Goal: Navigation & Orientation: Find specific page/section

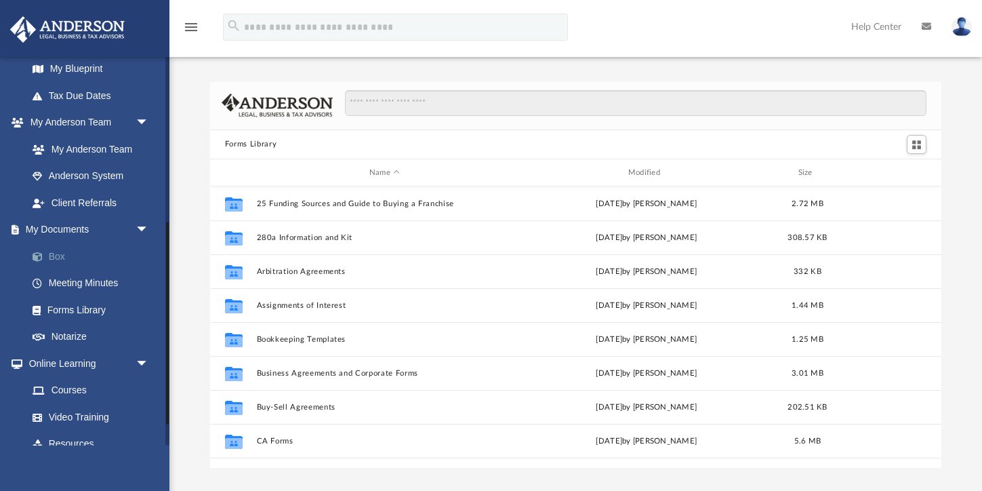
click at [54, 252] on link "Box" at bounding box center [94, 256] width 150 height 27
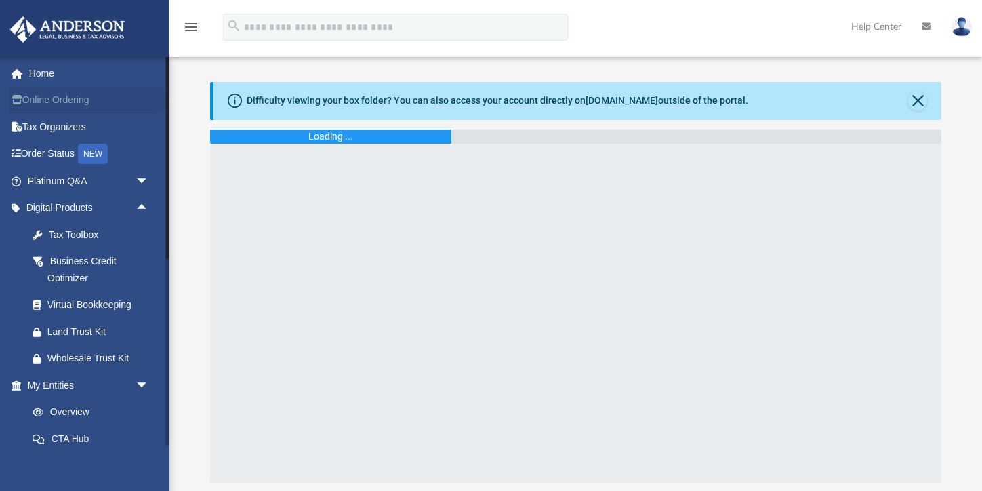
click at [56, 98] on link "Online Ordering" at bounding box center [89, 100] width 160 height 27
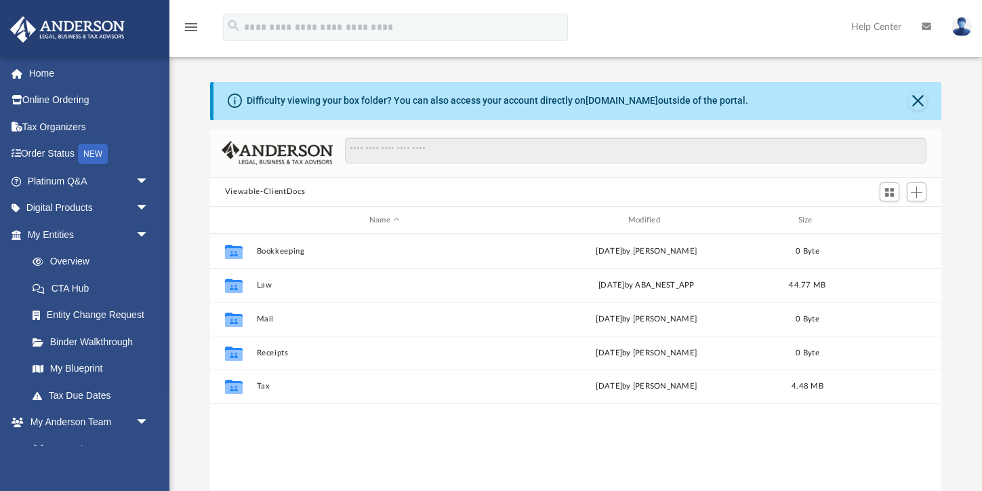
scroll to position [308, 731]
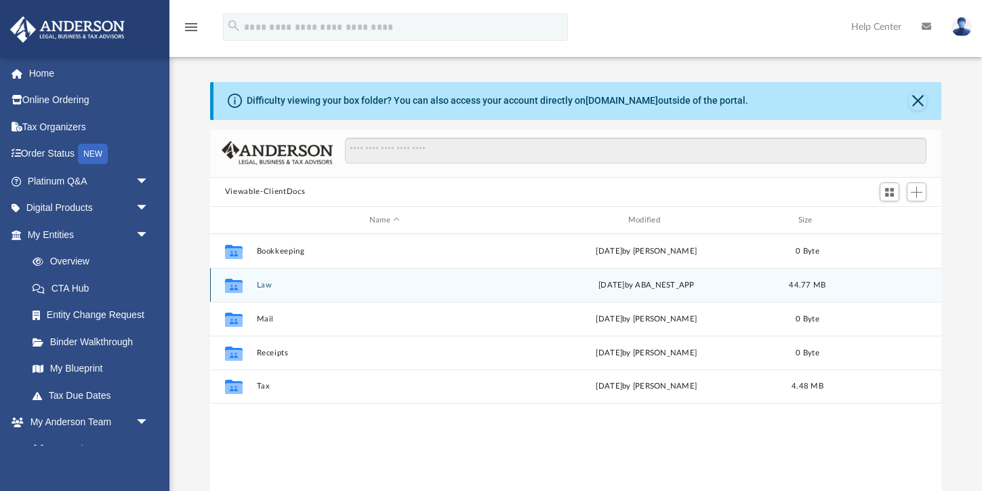
click at [272, 285] on button "Law" at bounding box center [384, 285] width 256 height 9
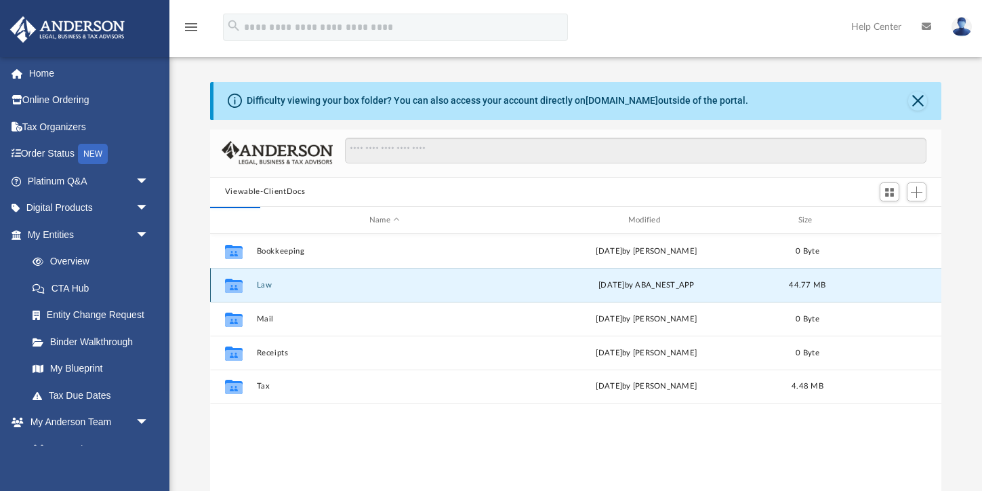
click at [272, 285] on button "Law" at bounding box center [384, 285] width 256 height 9
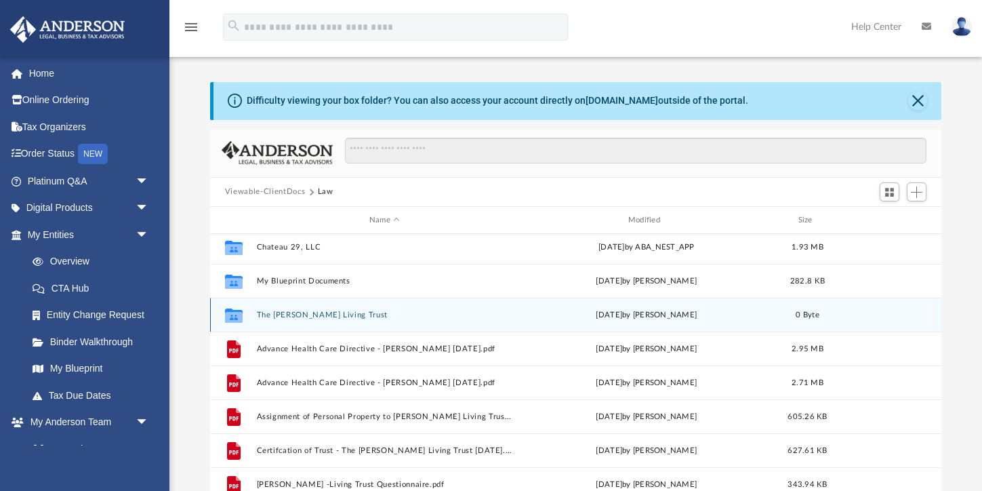
scroll to position [43, 0]
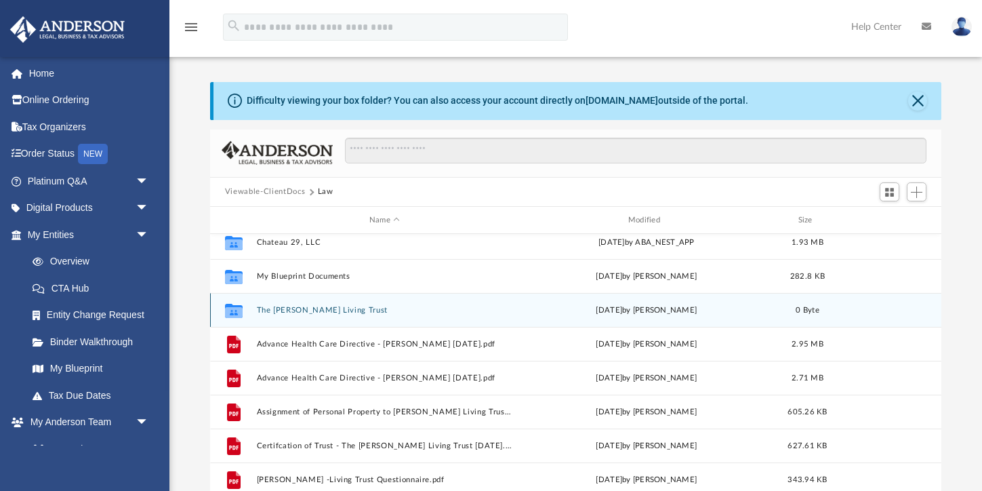
click at [306, 307] on button "The Selvig - Grenier Living Trust" at bounding box center [384, 310] width 256 height 9
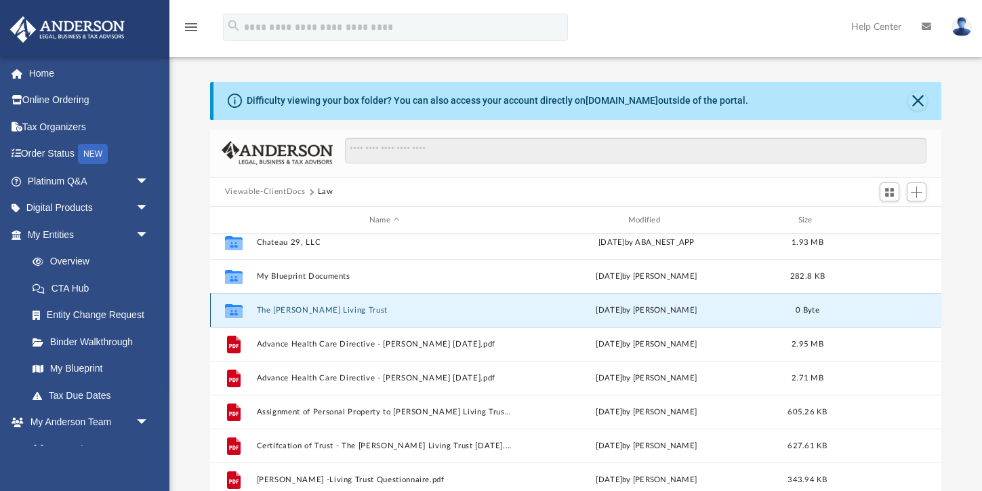
click at [306, 307] on button "The Selvig - Grenier Living Trust" at bounding box center [384, 310] width 256 height 9
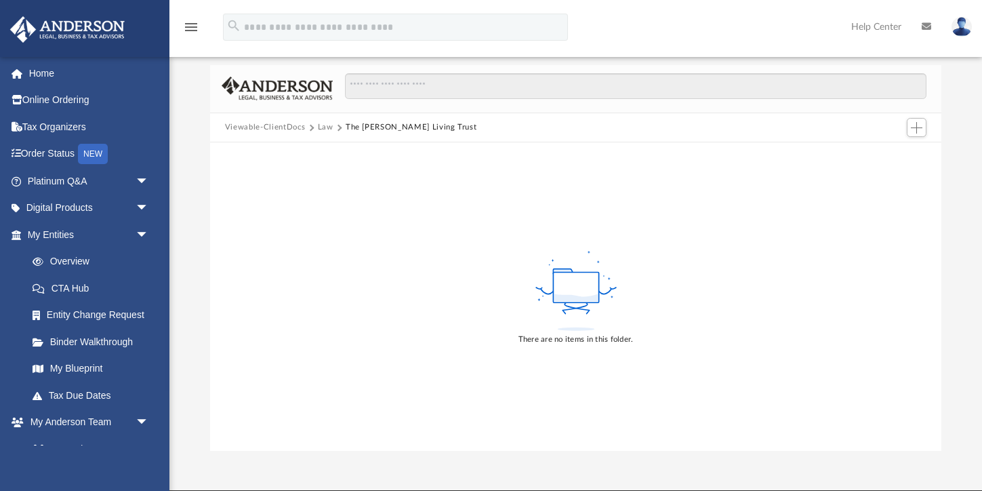
scroll to position [44, 0]
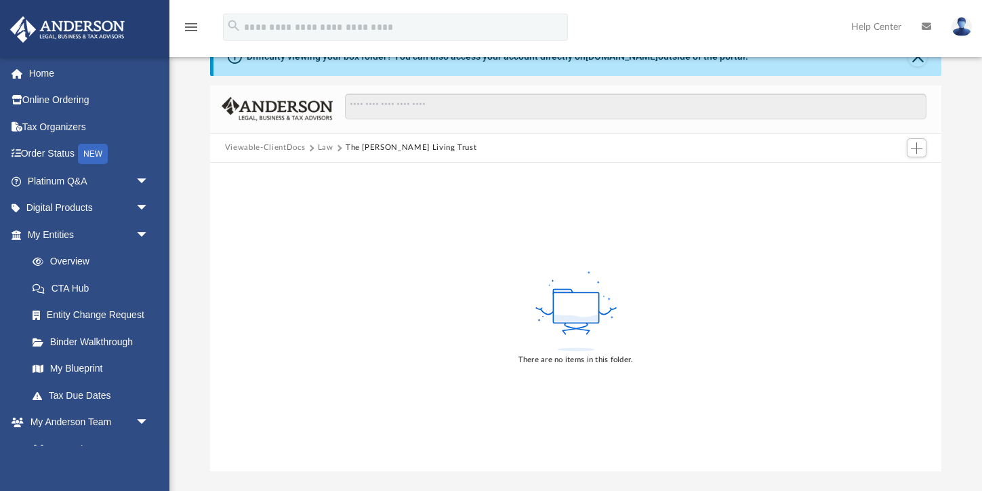
click at [365, 149] on button "The Selvig - Grenier Living Trust" at bounding box center [411, 148] width 131 height 12
click at [45, 73] on link "Home" at bounding box center [89, 73] width 160 height 27
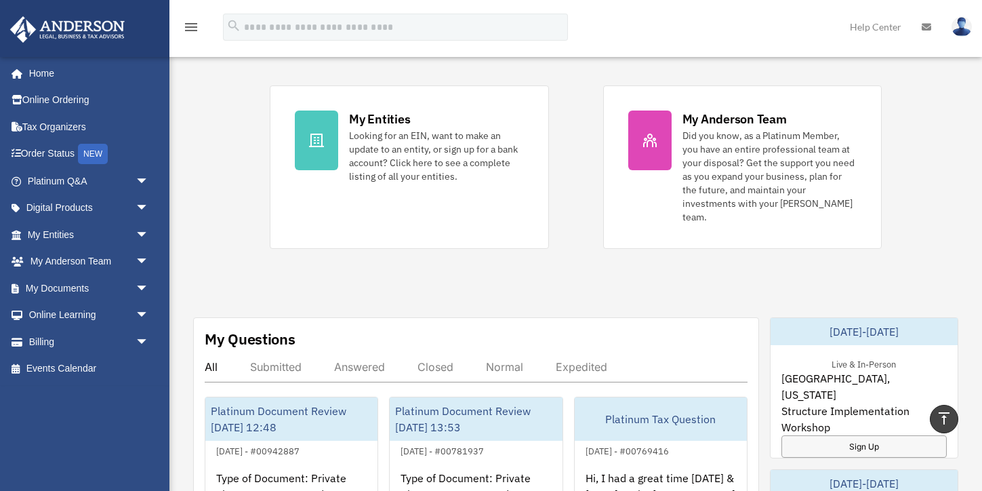
scroll to position [268, 0]
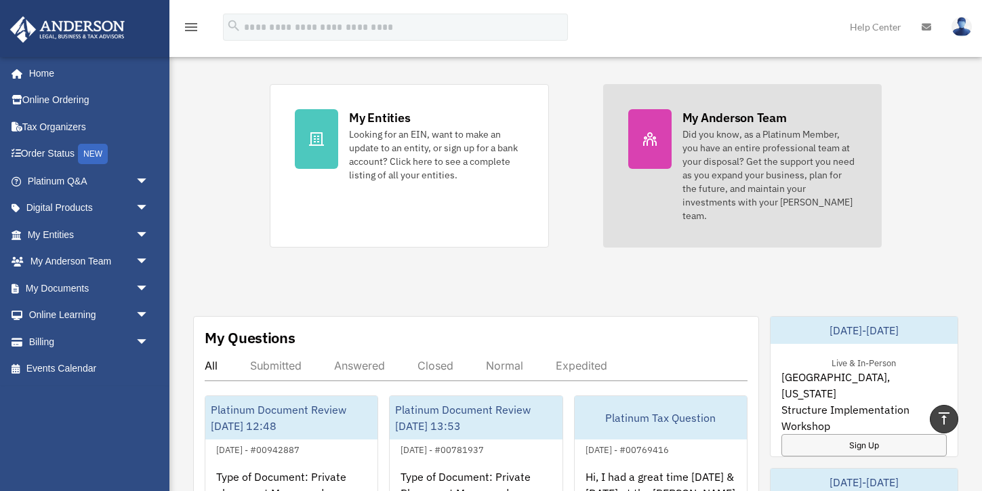
click at [642, 138] on icon at bounding box center [650, 139] width 16 height 16
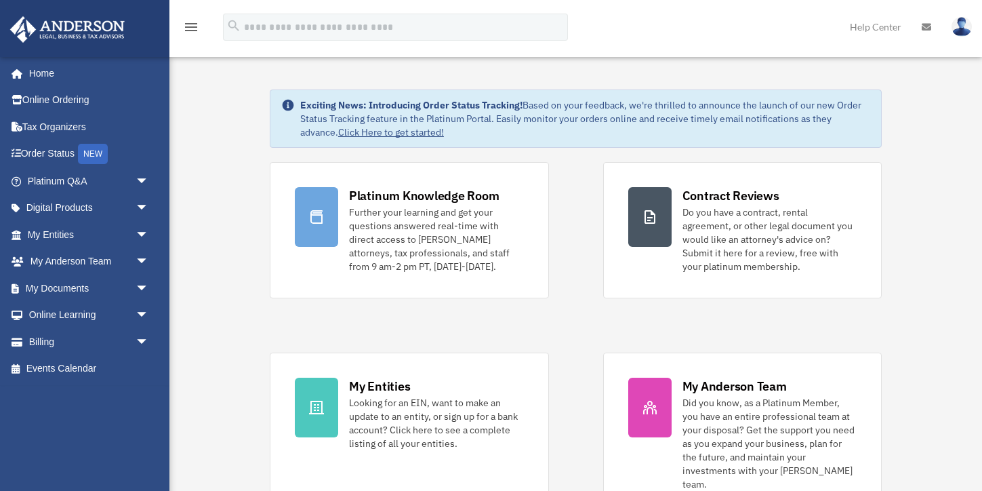
scroll to position [268, 0]
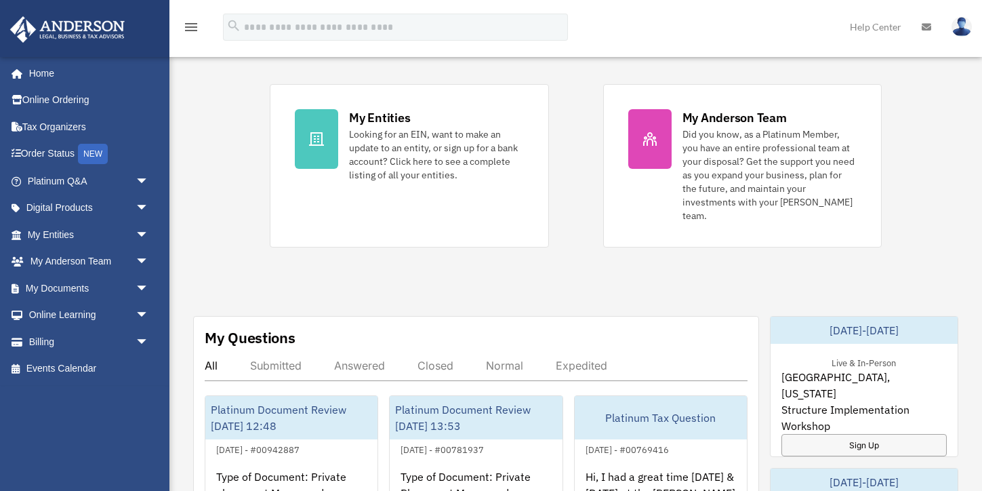
click at [929, 28] on icon at bounding box center [925, 26] width 9 height 9
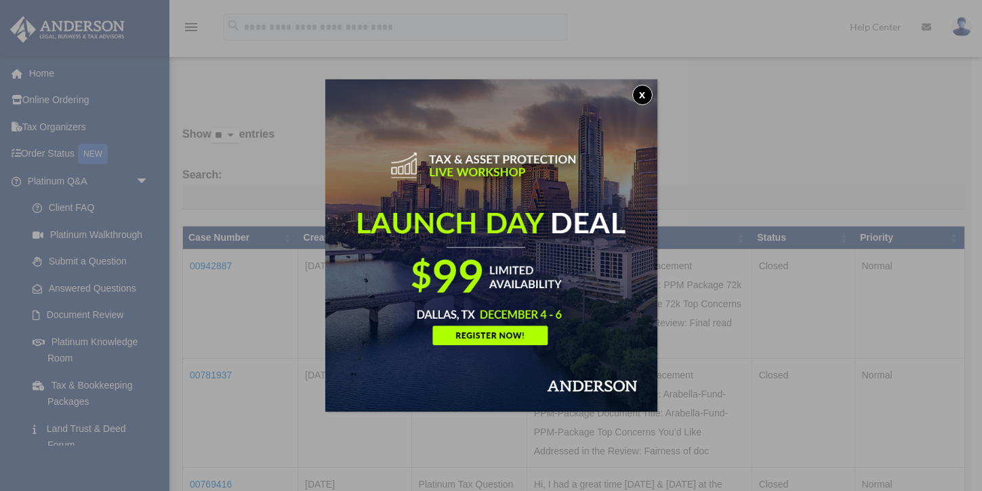
click at [640, 94] on button "x" at bounding box center [642, 95] width 20 height 20
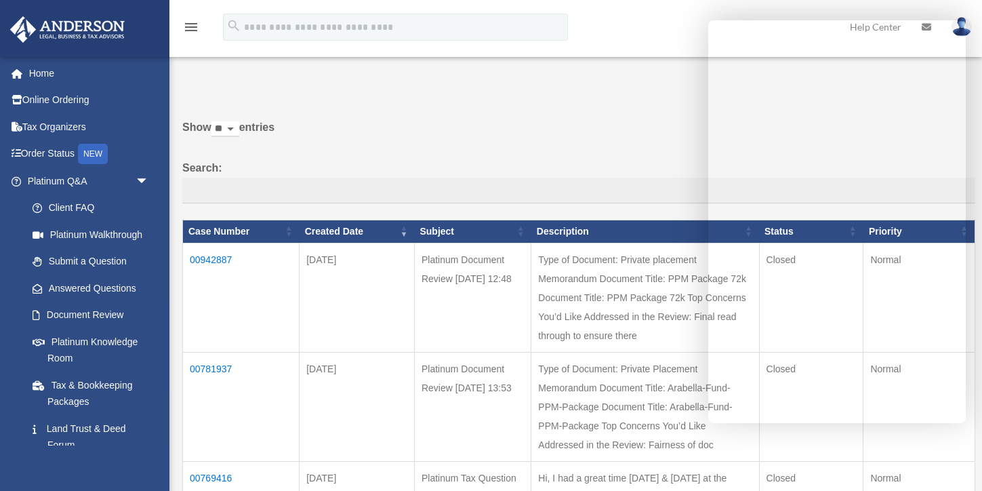
scroll to position [8, 0]
